Goal: Task Accomplishment & Management: Use online tool/utility

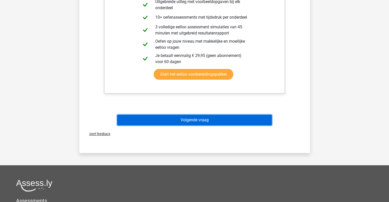
click at [219, 119] on button "Volgende vraag" at bounding box center [194, 120] width 155 height 11
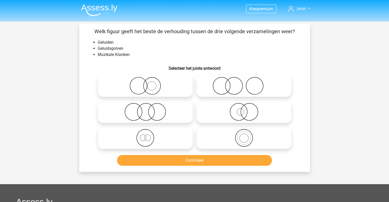
click at [148, 141] on icon at bounding box center [145, 138] width 91 height 18
click at [148, 136] on input "radio" at bounding box center [146, 133] width 3 height 3
radio input "true"
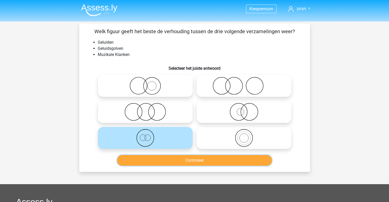
click at [181, 163] on button "Controleer" at bounding box center [194, 160] width 155 height 11
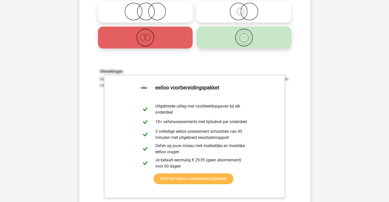
scroll to position [179, 0]
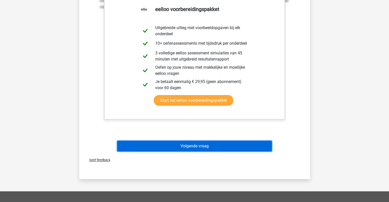
click at [194, 144] on button "Volgende vraag" at bounding box center [194, 146] width 155 height 11
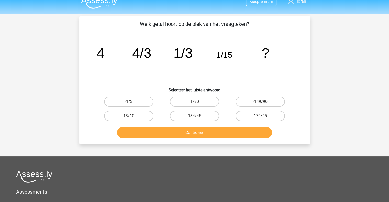
scroll to position [0, 0]
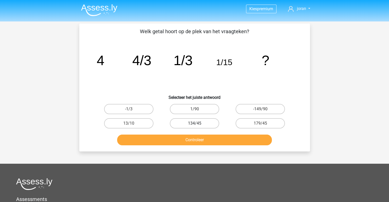
click at [198, 125] on label "134/45" at bounding box center [194, 123] width 49 height 10
click at [198, 125] on input "134/45" at bounding box center [195, 125] width 3 height 3
radio input "true"
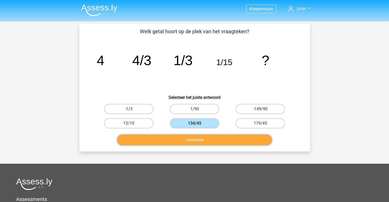
click at [196, 144] on button "Controleer" at bounding box center [194, 140] width 155 height 11
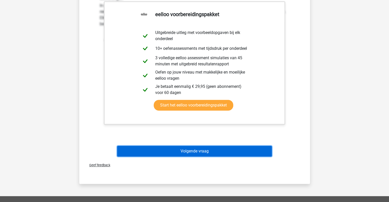
click at [167, 148] on button "Volgende vraag" at bounding box center [194, 151] width 155 height 11
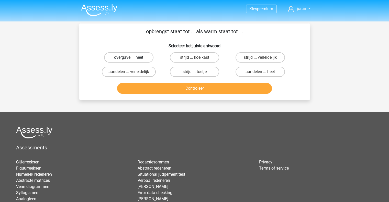
click at [132, 59] on label "overgave ... heet" at bounding box center [128, 57] width 49 height 10
click at [132, 59] on input "overgave ... heet" at bounding box center [130, 59] width 3 height 3
radio input "true"
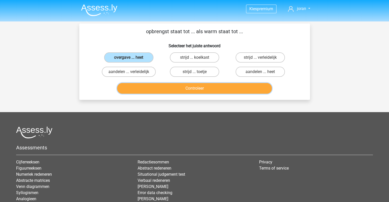
click at [191, 91] on button "Controleer" at bounding box center [194, 88] width 155 height 11
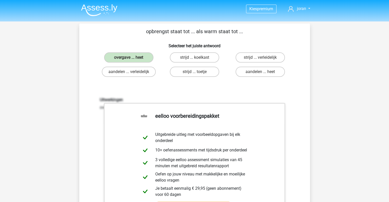
scroll to position [128, 0]
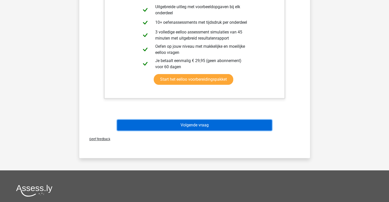
click at [204, 125] on button "Volgende vraag" at bounding box center [194, 125] width 155 height 11
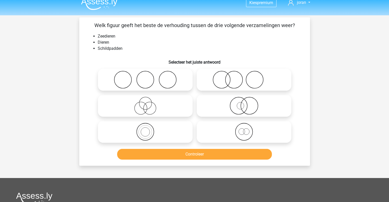
scroll to position [0, 0]
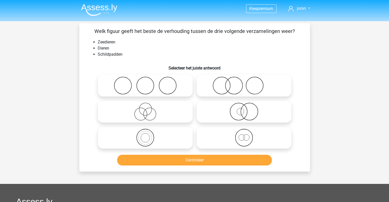
click at [240, 137] on icon at bounding box center [244, 138] width 91 height 18
click at [244, 135] on input "radio" at bounding box center [245, 133] width 3 height 3
radio input "true"
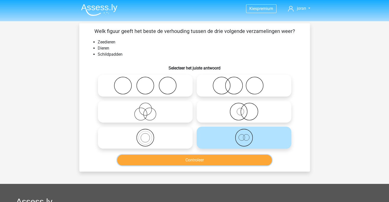
click at [232, 161] on button "Controleer" at bounding box center [194, 160] width 155 height 11
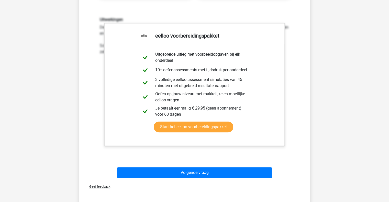
scroll to position [154, 0]
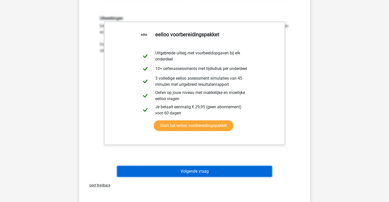
click at [199, 169] on button "Volgende vraag" at bounding box center [194, 171] width 155 height 11
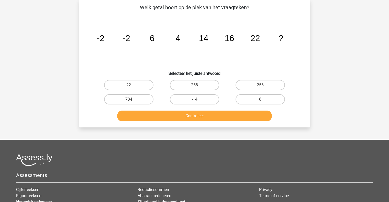
scroll to position [24, 0]
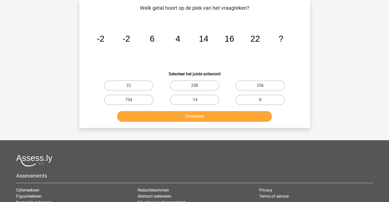
click at [119, 48] on icon "image/svg+xml -2 -2 6 4 14 16 22 ?" at bounding box center [195, 42] width 206 height 52
click at [197, 99] on label "-14" at bounding box center [194, 100] width 49 height 10
click at [197, 100] on input "-14" at bounding box center [195, 101] width 3 height 3
radio input "true"
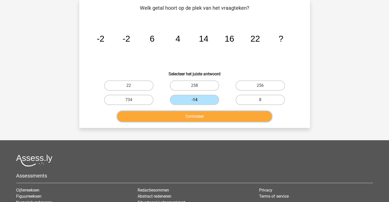
click at [244, 118] on button "Controleer" at bounding box center [194, 116] width 155 height 11
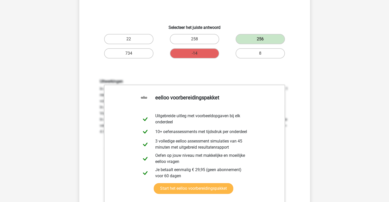
scroll to position [126, 0]
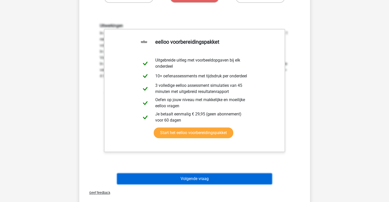
click at [214, 180] on button "Volgende vraag" at bounding box center [194, 179] width 155 height 11
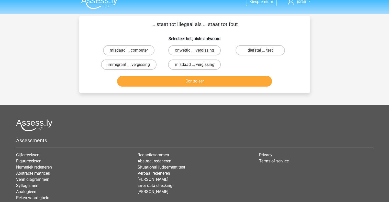
scroll to position [0, 0]
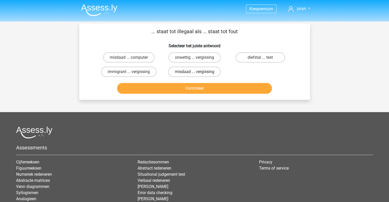
click at [200, 73] on label "misdaad ... vergissing" at bounding box center [194, 72] width 53 height 10
click at [198, 73] on input "misdaad ... vergissing" at bounding box center [195, 73] width 3 height 3
radio input "true"
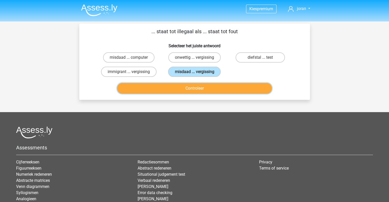
click at [201, 87] on button "Controleer" at bounding box center [194, 88] width 155 height 11
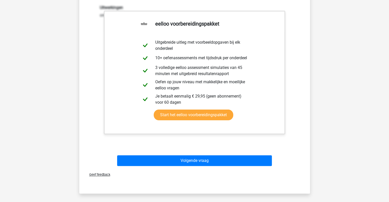
scroll to position [153, 0]
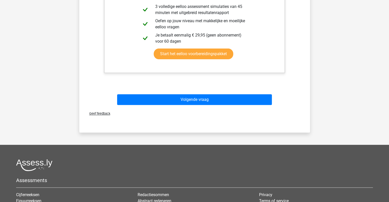
click at [207, 105] on div "Volgende vraag" at bounding box center [194, 100] width 197 height 13
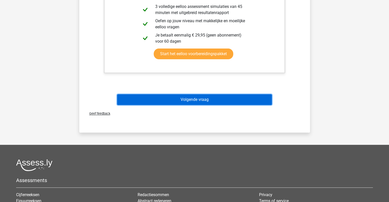
click at [207, 102] on button "Volgende vraag" at bounding box center [194, 99] width 155 height 11
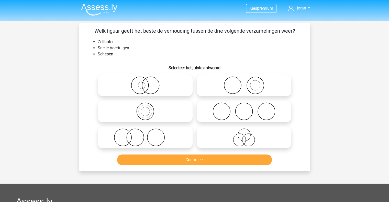
scroll to position [0, 0]
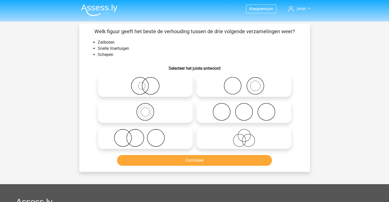
click at [144, 88] on icon at bounding box center [145, 86] width 91 height 18
click at [145, 83] on input "radio" at bounding box center [146, 81] width 3 height 3
radio input "true"
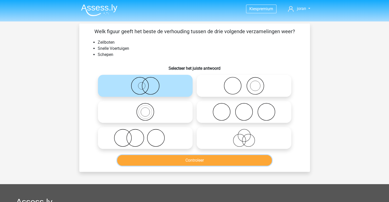
click at [190, 160] on button "Controleer" at bounding box center [194, 160] width 155 height 11
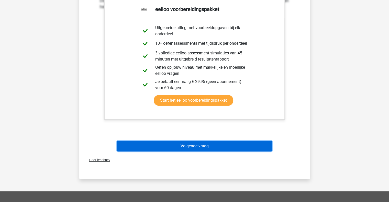
click at [210, 147] on button "Volgende vraag" at bounding box center [194, 146] width 155 height 11
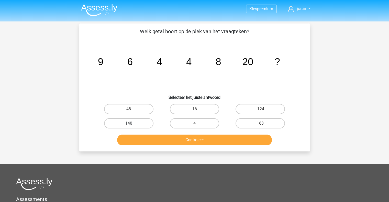
click at [120, 121] on label "140" at bounding box center [128, 123] width 49 height 10
click at [129, 124] on input "140" at bounding box center [130, 125] width 3 height 3
radio input "true"
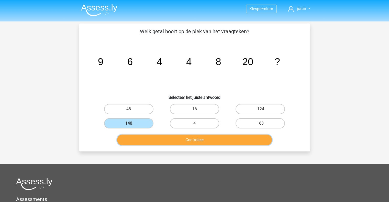
click at [159, 143] on button "Controleer" at bounding box center [194, 140] width 155 height 11
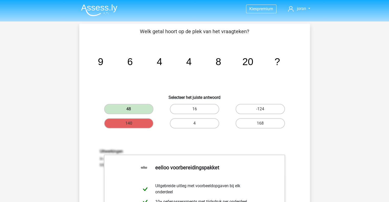
scroll to position [128, 0]
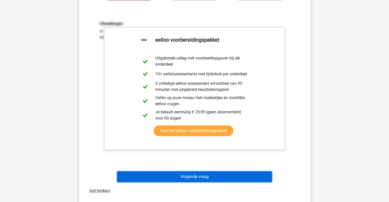
click at [195, 173] on button "Volgende vraag" at bounding box center [194, 177] width 155 height 11
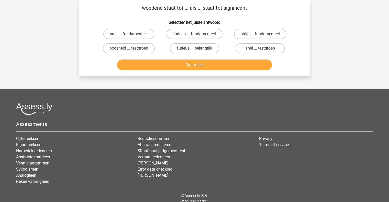
scroll to position [0, 0]
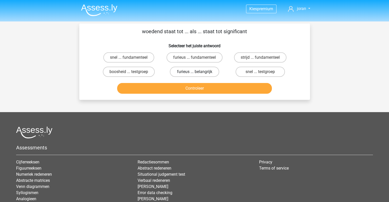
click at [189, 72] on label "furieus ... belangrijk" at bounding box center [194, 72] width 49 height 10
click at [194, 72] on input "furieus ... belangrijk" at bounding box center [195, 73] width 3 height 3
radio input "true"
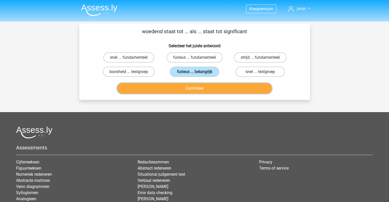
click at [203, 85] on button "Controleer" at bounding box center [194, 88] width 155 height 11
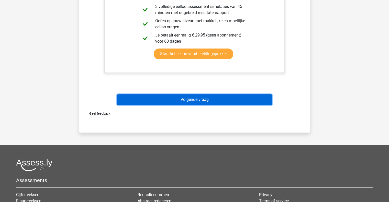
click at [206, 101] on button "Volgende vraag" at bounding box center [194, 99] width 155 height 11
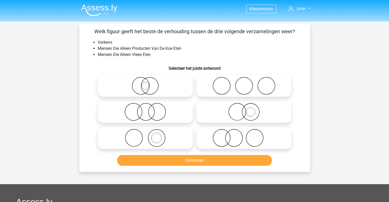
click at [156, 142] on icon at bounding box center [145, 138] width 91 height 18
click at [149, 136] on input "radio" at bounding box center [146, 133] width 3 height 3
radio input "true"
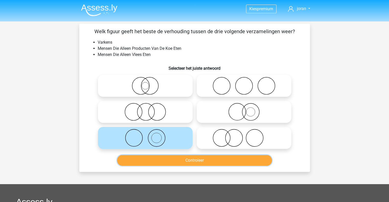
click at [172, 162] on button "Controleer" at bounding box center [194, 160] width 155 height 11
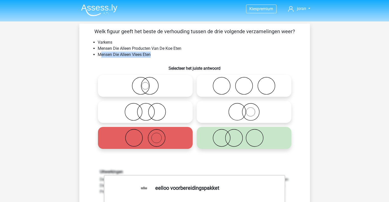
drag, startPoint x: 153, startPoint y: 54, endPoint x: 99, endPoint y: 53, distance: 54.2
click at [99, 53] on li "Mensen Die Alleen Vlees Eten" at bounding box center [200, 55] width 204 height 6
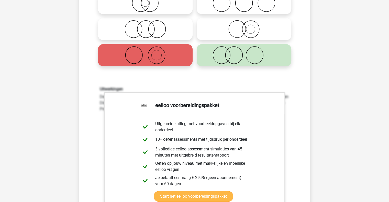
scroll to position [205, 0]
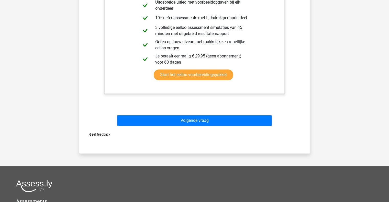
click at [231, 127] on div "Volgende vraag" at bounding box center [194, 121] width 197 height 13
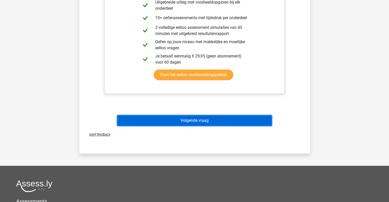
click at [231, 122] on button "Volgende vraag" at bounding box center [194, 120] width 155 height 11
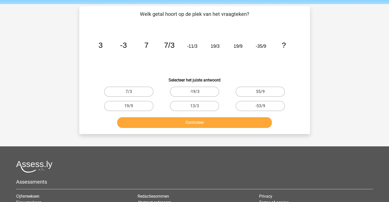
scroll to position [0, 0]
